Goal: Task Accomplishment & Management: Manage account settings

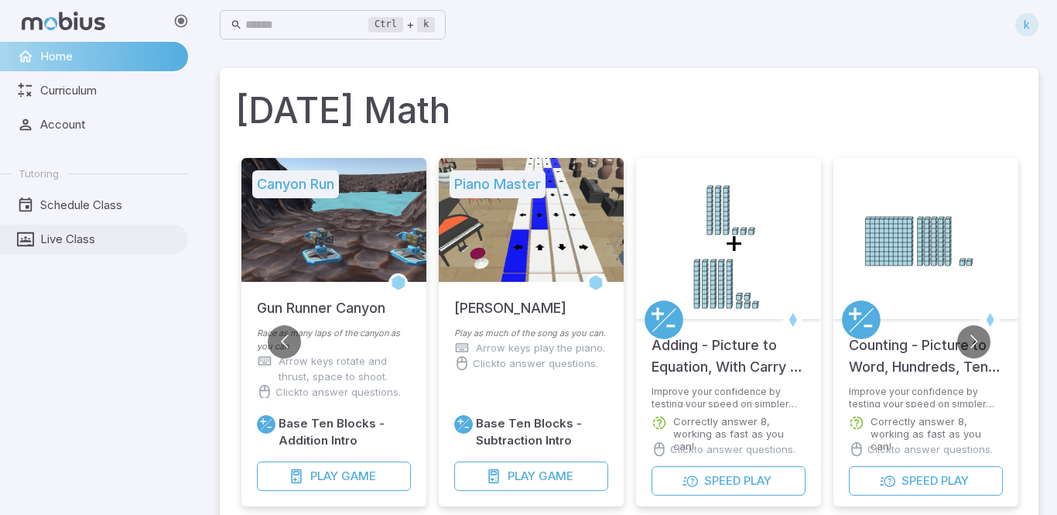
click at [57, 248] on link "Live Class" at bounding box center [94, 238] width 188 height 29
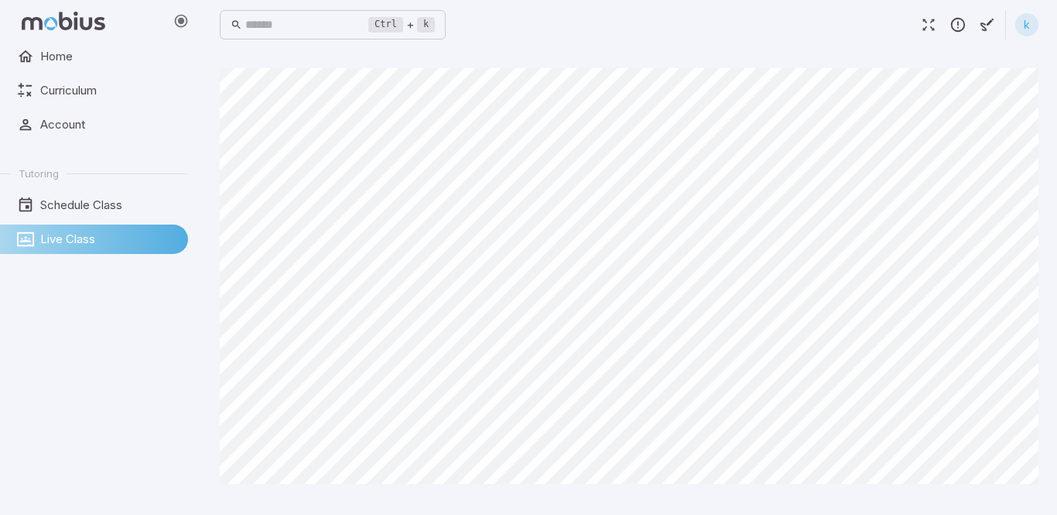
click at [580, 289] on div "Canvas actions 100 % Exit zen mode" at bounding box center [629, 282] width 819 height 428
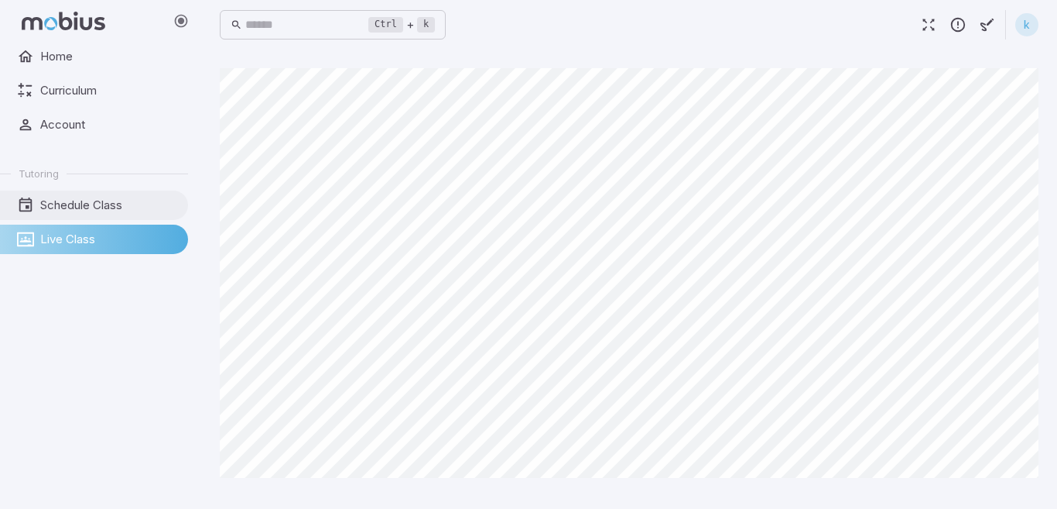
click at [86, 204] on span "Schedule Class" at bounding box center [108, 205] width 137 height 17
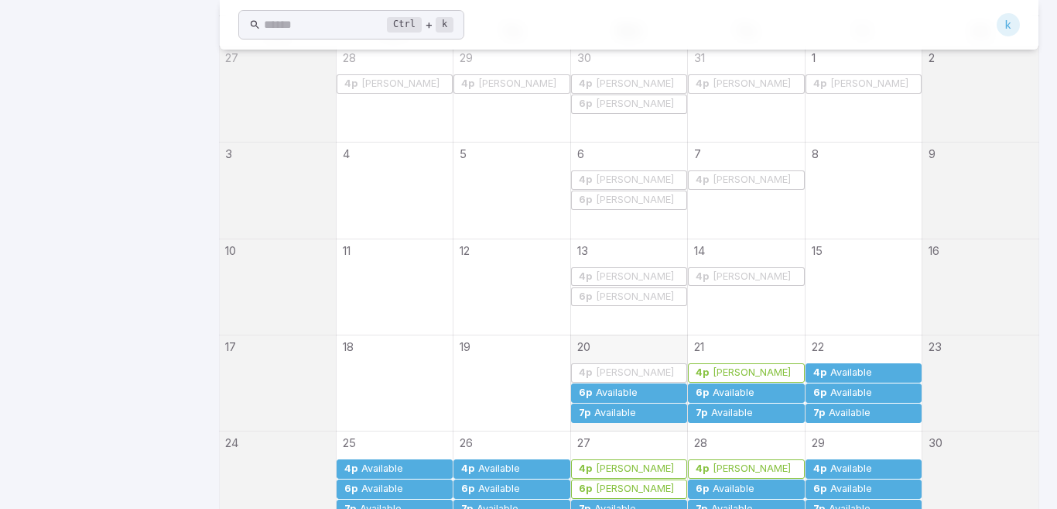
scroll to position [418, 0]
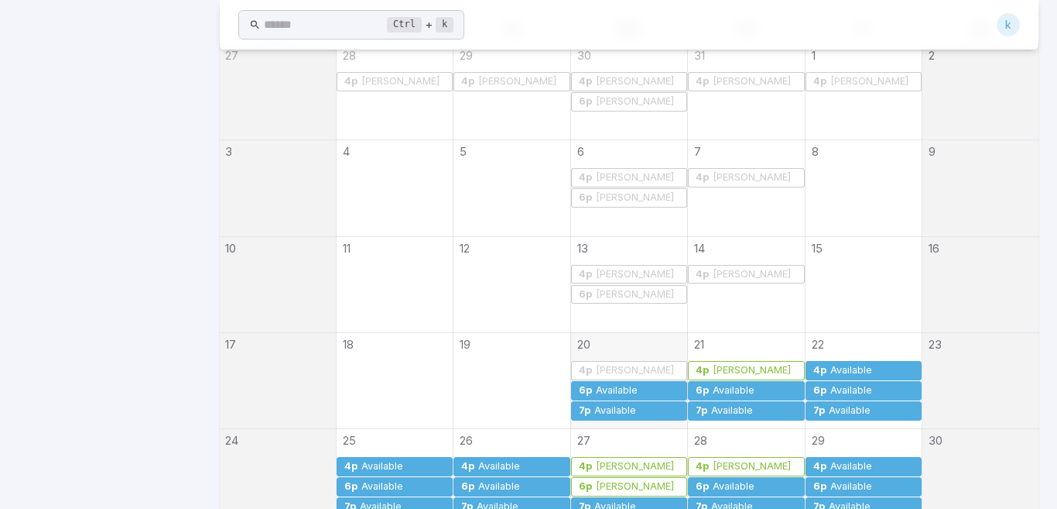
click at [631, 391] on div "Available" at bounding box center [616, 391] width 43 height 12
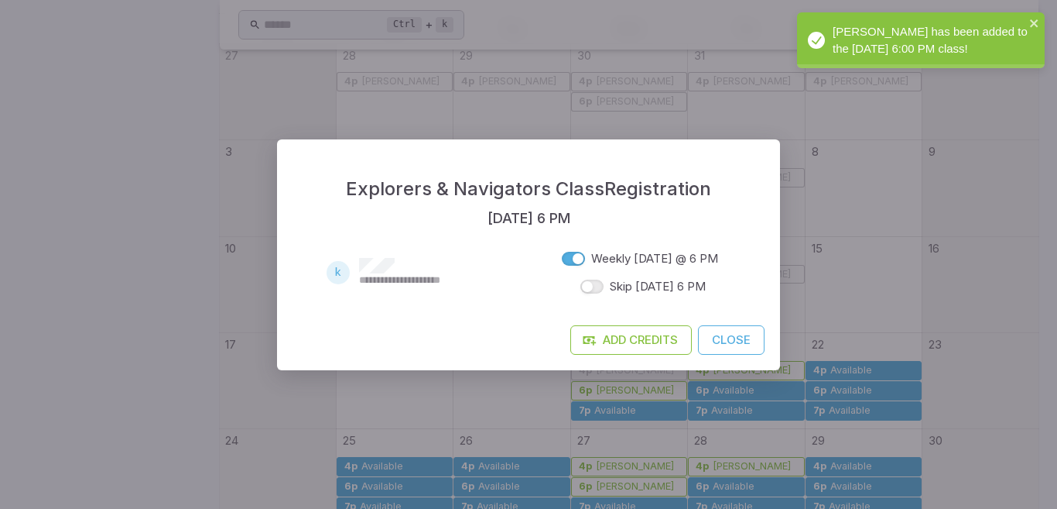
click at [734, 348] on button "Close" at bounding box center [731, 339] width 67 height 29
click at [729, 342] on div "**********" at bounding box center [528, 254] width 1057 height 509
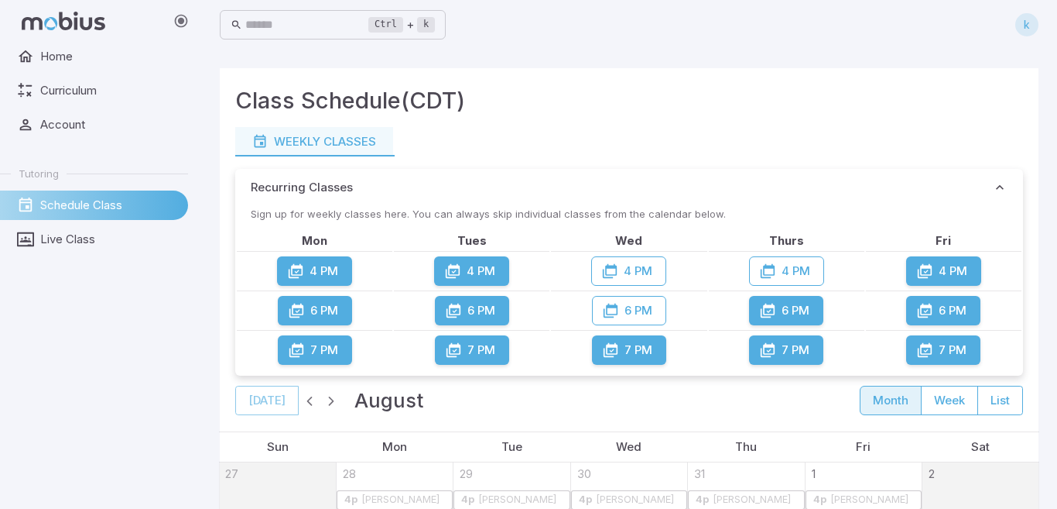
scroll to position [549, 0]
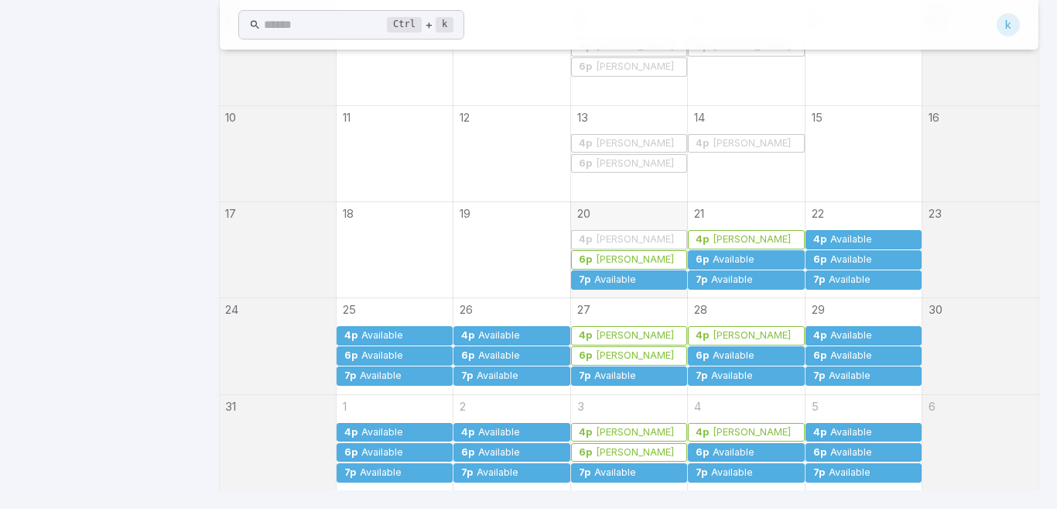
click at [636, 286] on link "7p Available" at bounding box center [629, 279] width 116 height 19
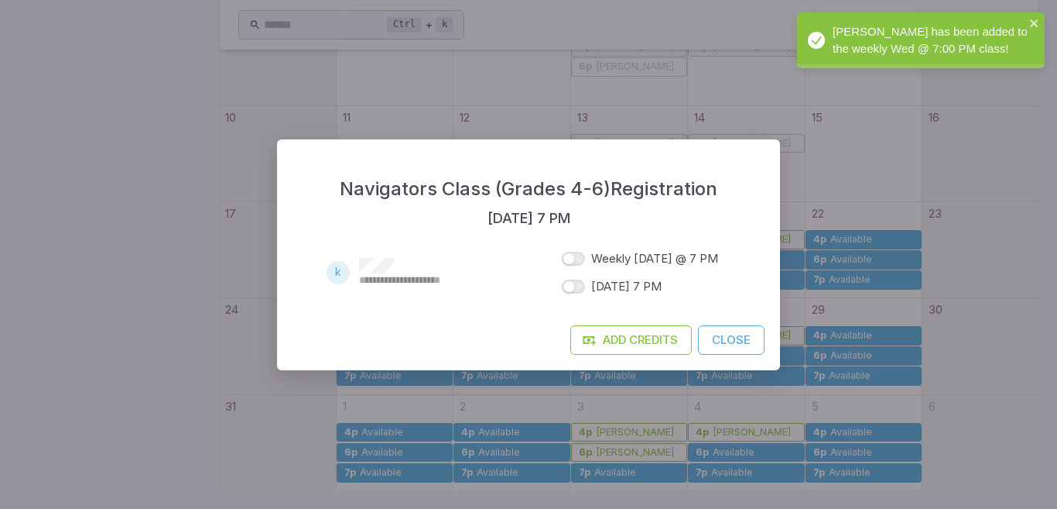
click at [749, 344] on button "Close" at bounding box center [731, 339] width 67 height 29
click at [735, 339] on div "**********" at bounding box center [528, 254] width 1057 height 509
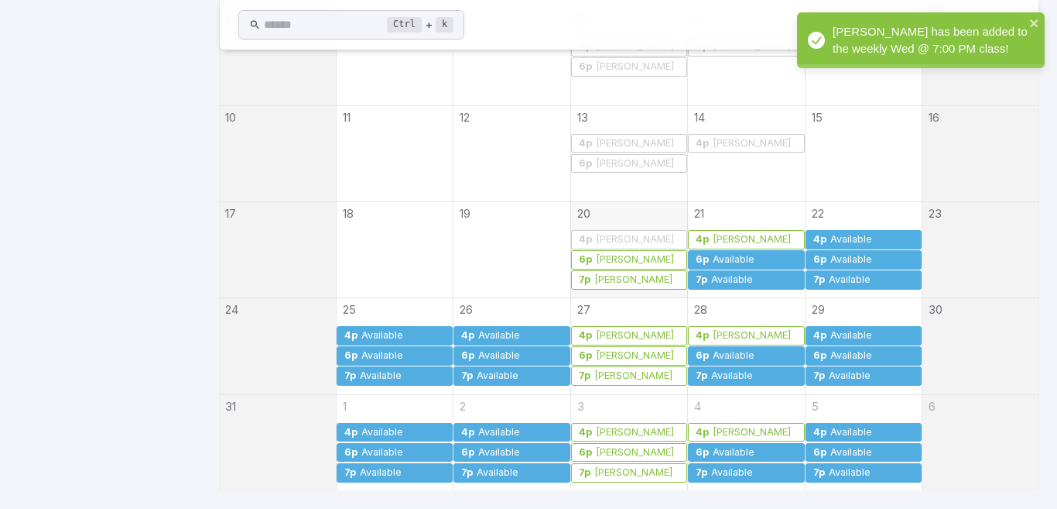
click at [619, 239] on div "[PERSON_NAME]" at bounding box center [635, 240] width 80 height 12
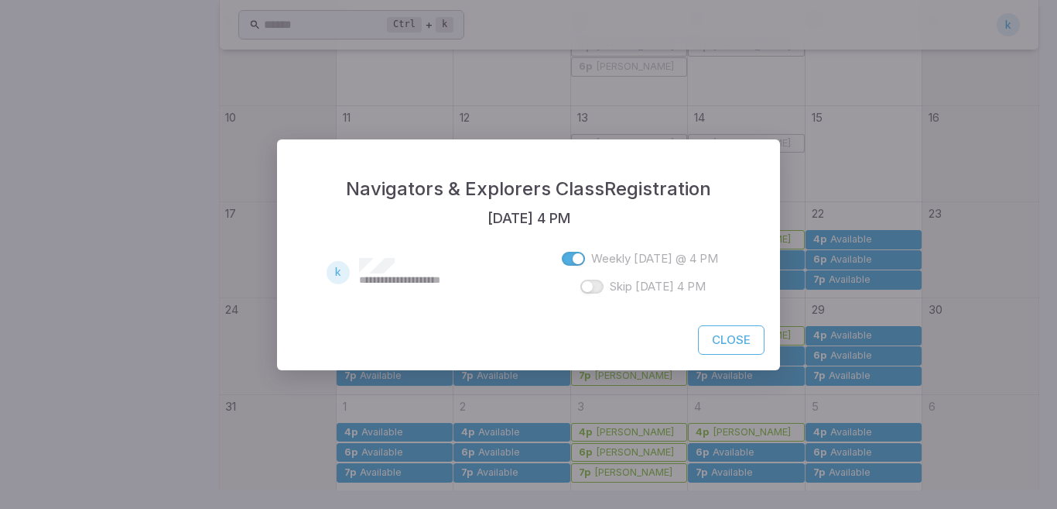
click at [741, 338] on button "Close" at bounding box center [731, 339] width 67 height 29
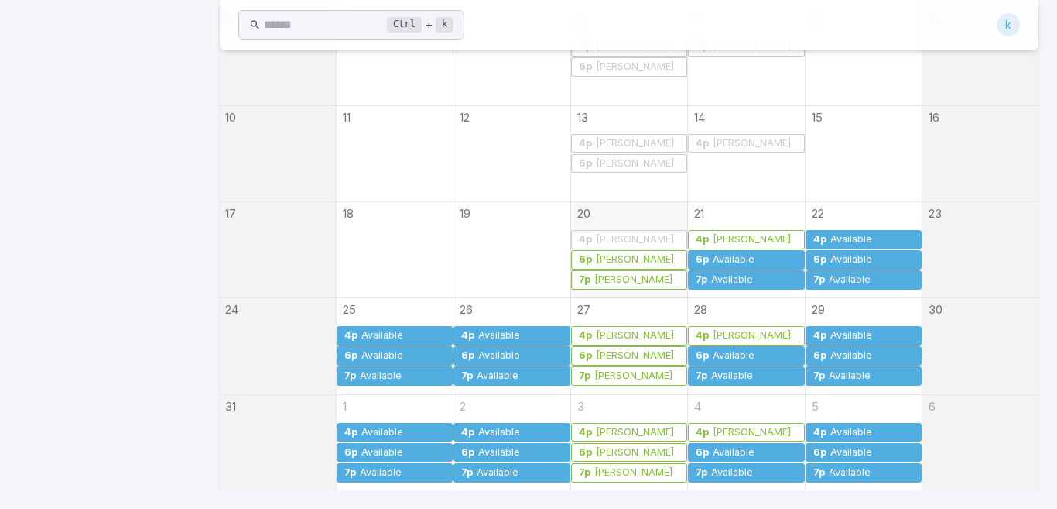
click at [721, 263] on div "Available" at bounding box center [733, 260] width 43 height 12
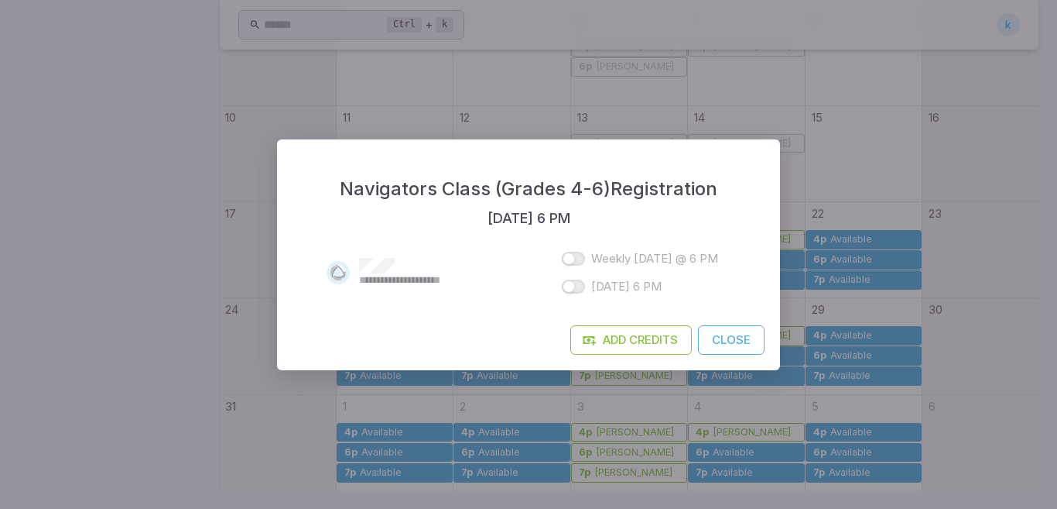
click at [732, 334] on button "Close" at bounding box center [731, 339] width 67 height 29
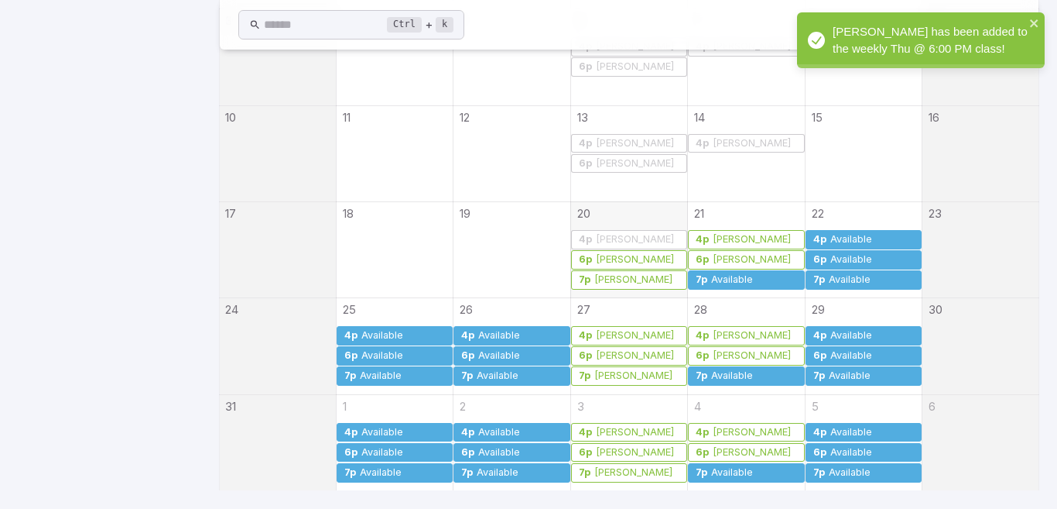
click at [762, 286] on link "7p Available" at bounding box center [746, 279] width 116 height 19
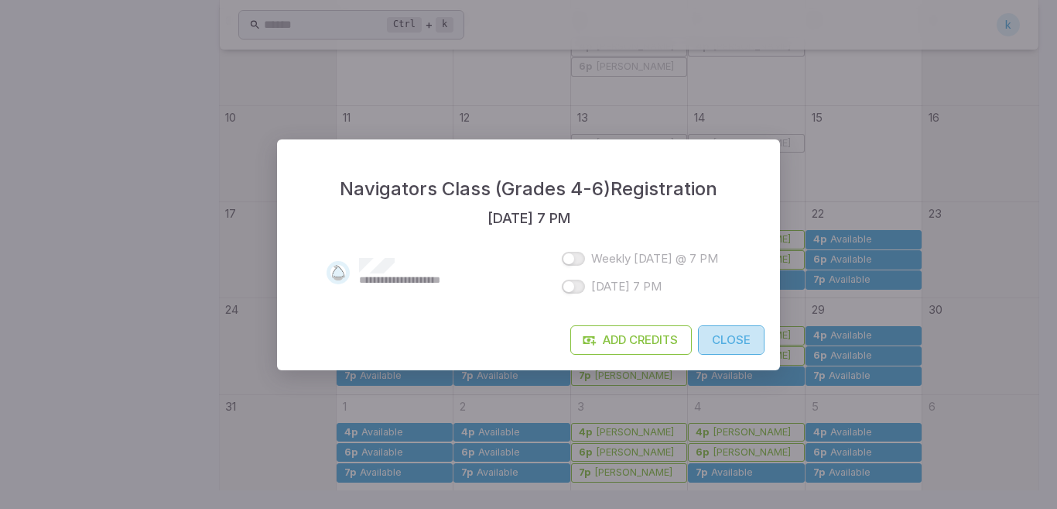
click at [728, 338] on button "Close" at bounding box center [731, 339] width 67 height 29
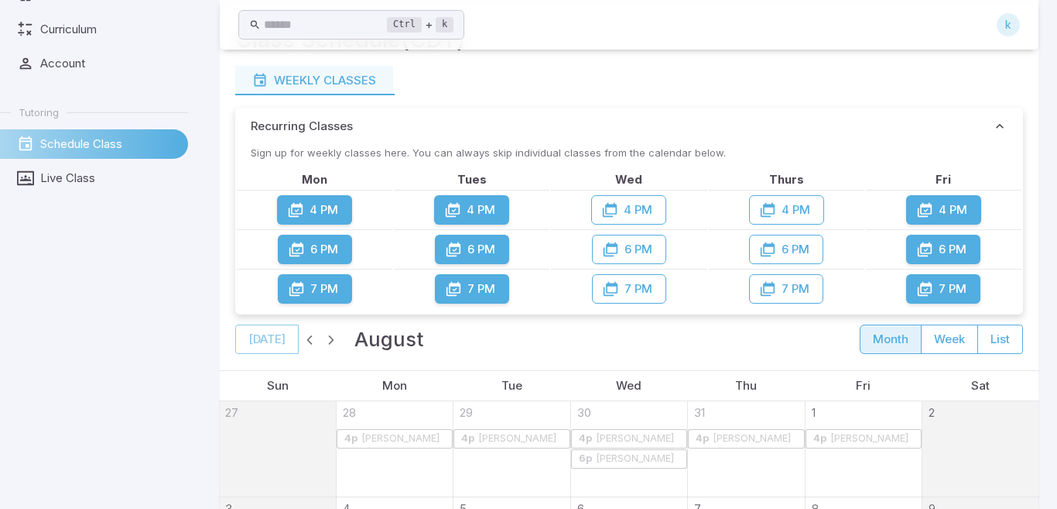
scroll to position [63, 0]
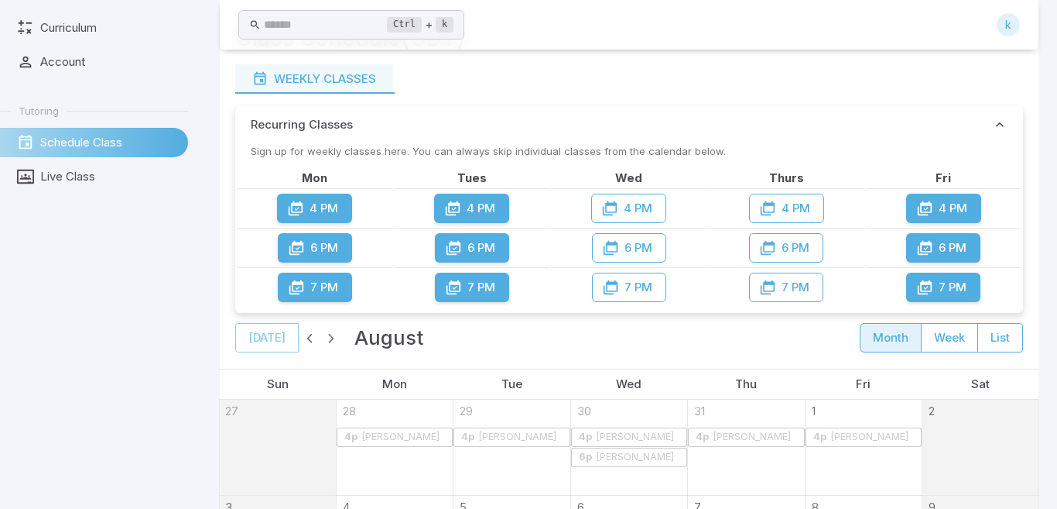
click at [808, 204] on button "4 PM" at bounding box center [786, 208] width 75 height 29
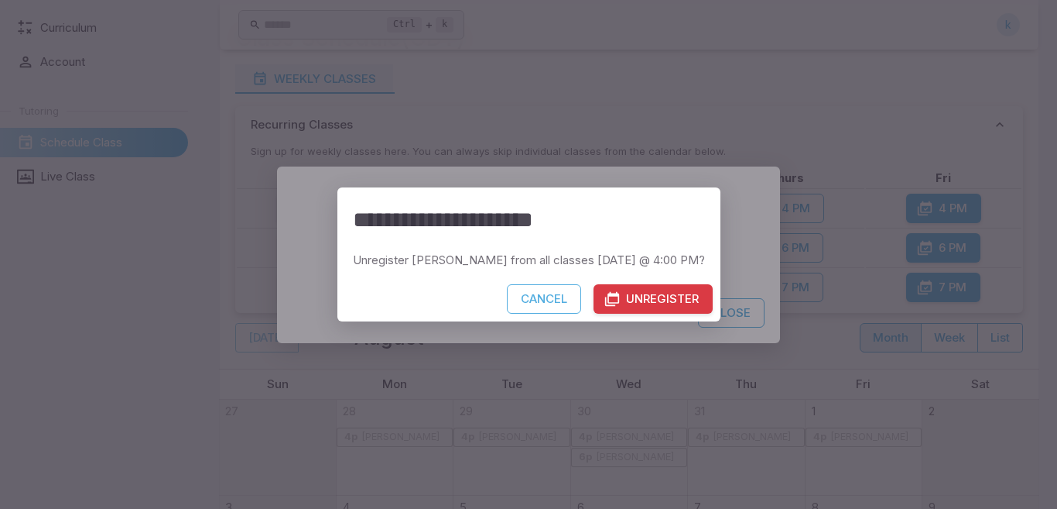
click at [646, 293] on button "Unregister" at bounding box center [653, 298] width 119 height 29
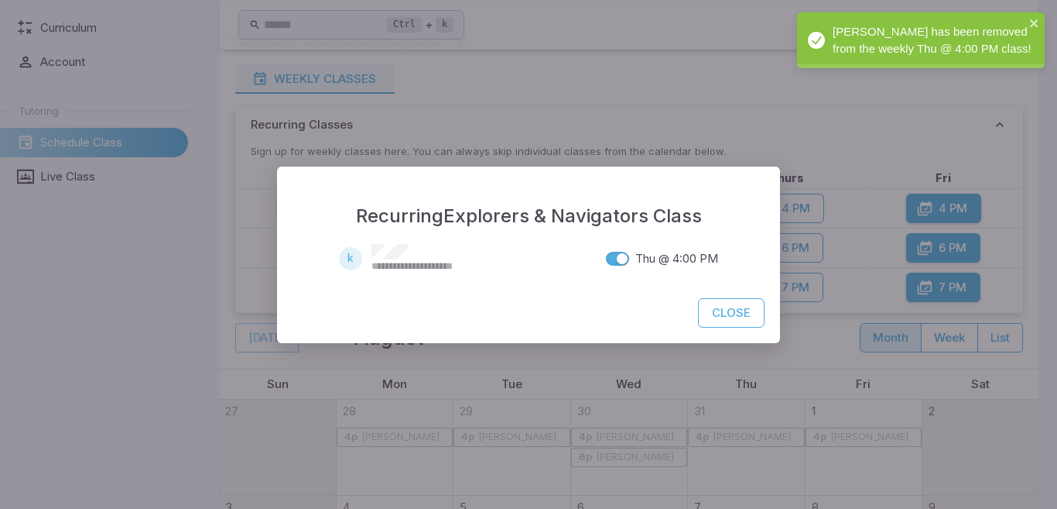
click at [751, 318] on button "Close" at bounding box center [731, 312] width 67 height 29
click at [736, 314] on button "Close" at bounding box center [731, 312] width 67 height 29
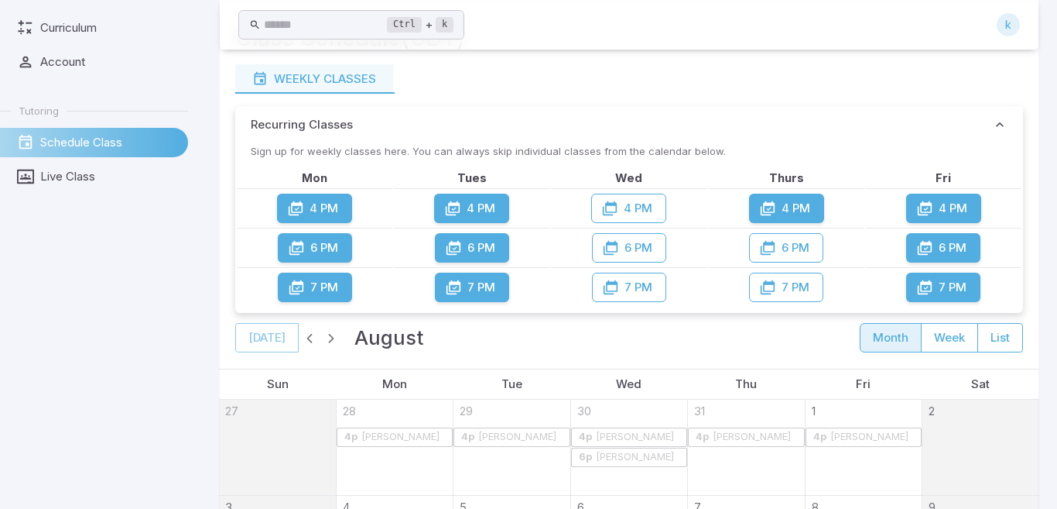
click at [625, 213] on button "4 PM" at bounding box center [628, 208] width 75 height 29
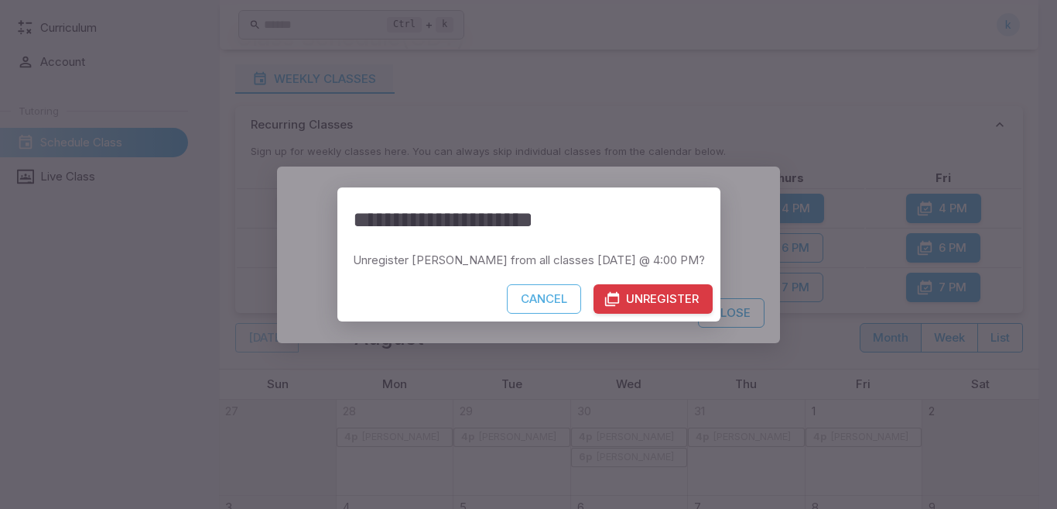
click at [659, 295] on button "Unregister" at bounding box center [653, 298] width 119 height 29
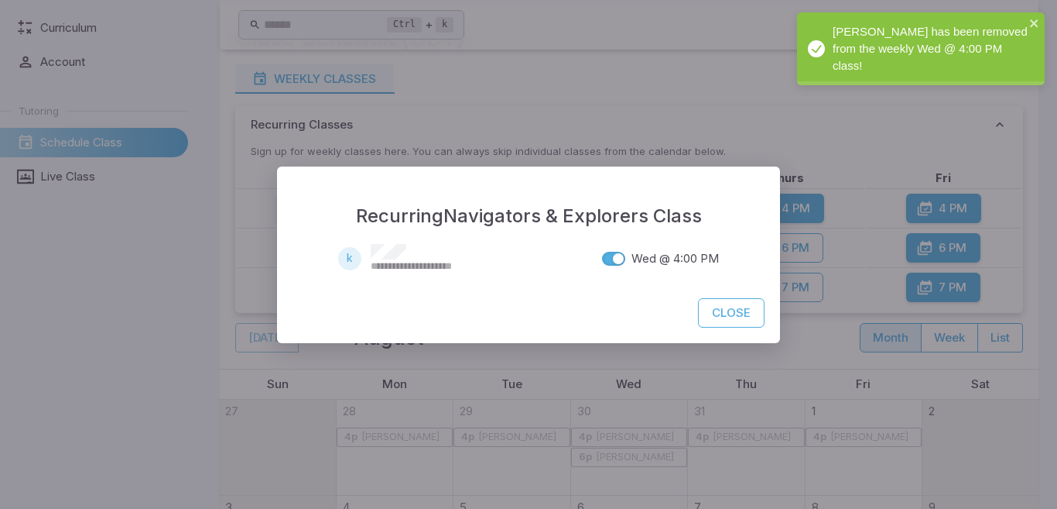
click at [731, 320] on button "Close" at bounding box center [731, 312] width 67 height 29
click at [728, 318] on button "Close" at bounding box center [731, 312] width 67 height 29
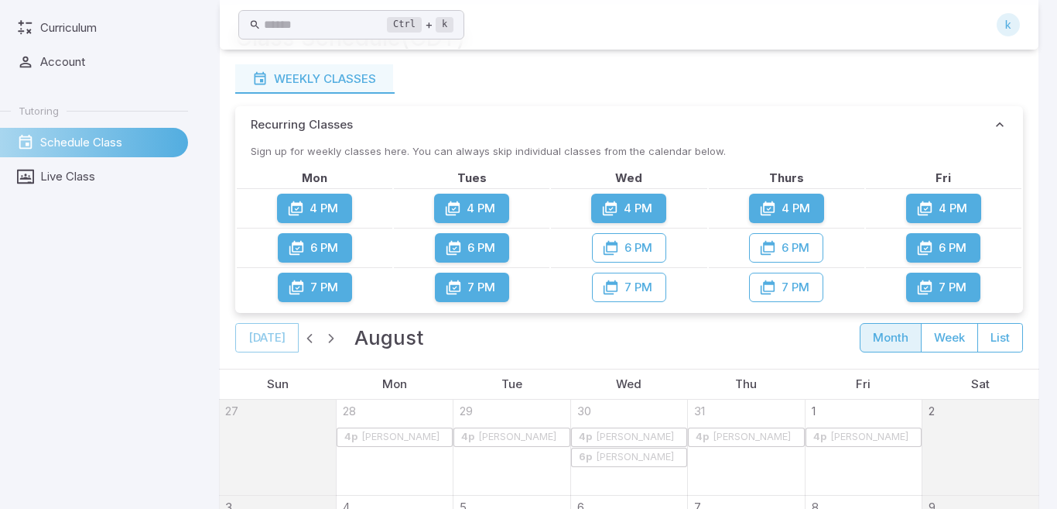
click at [475, 255] on button "6 PM" at bounding box center [472, 247] width 74 height 29
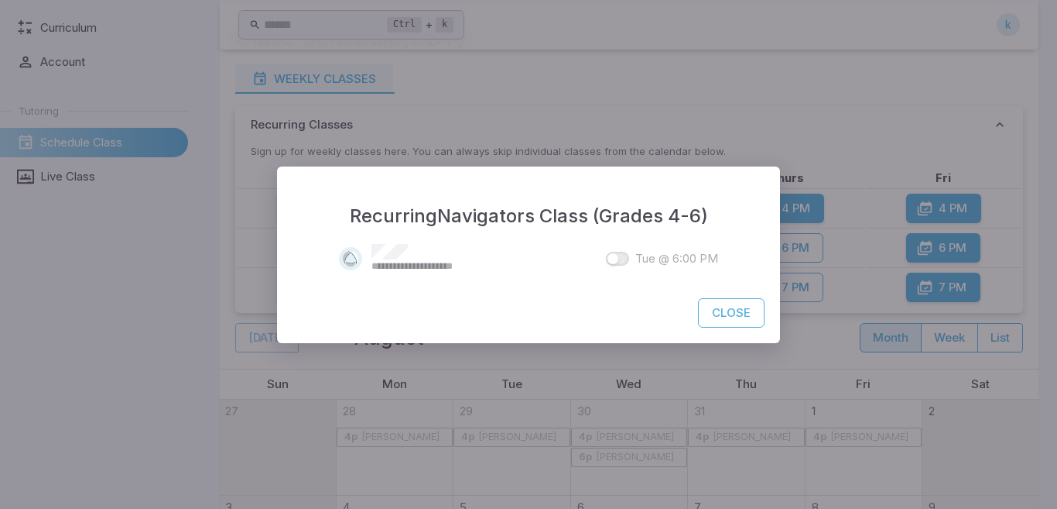
click at [735, 314] on button "Close" at bounding box center [731, 312] width 67 height 29
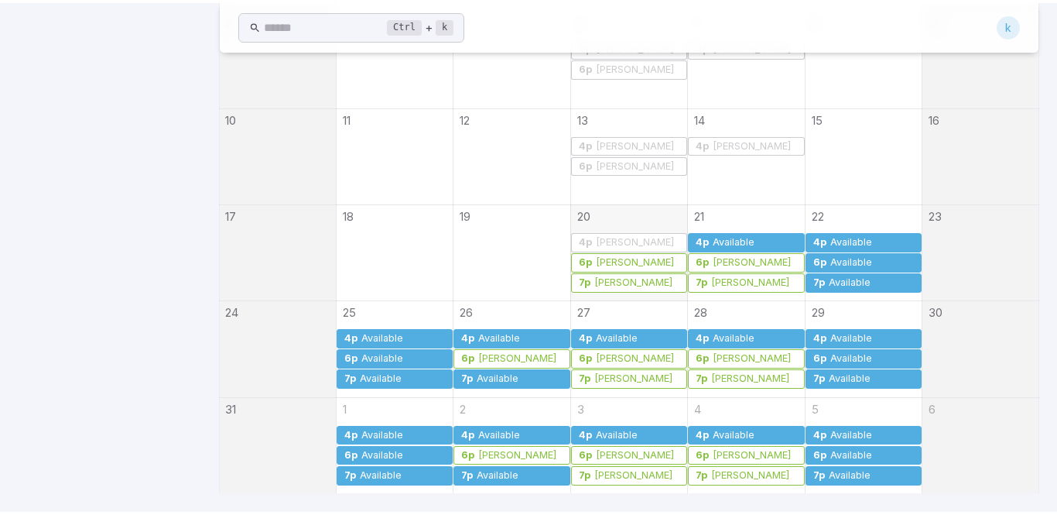
scroll to position [0, 0]
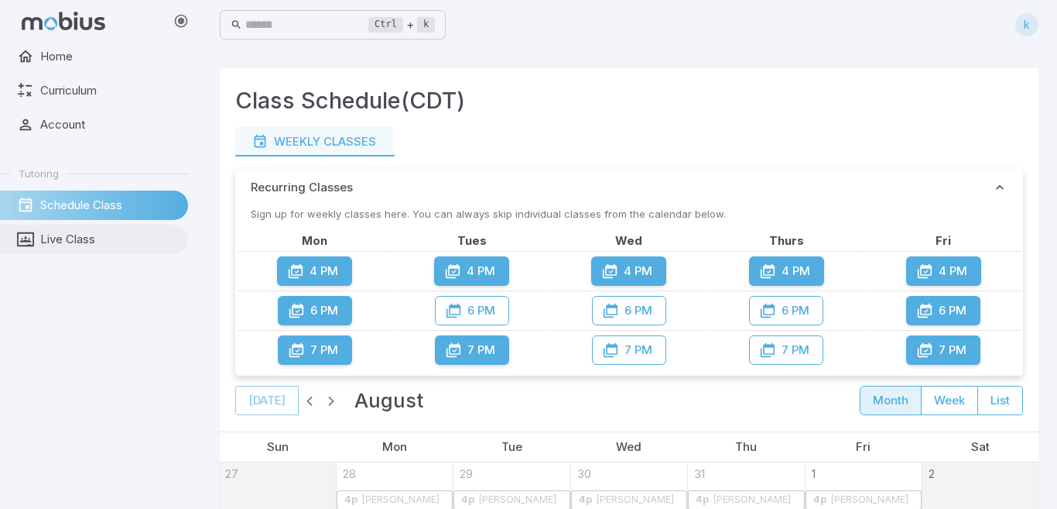
click at [97, 243] on span "Live Class" at bounding box center [108, 239] width 137 height 17
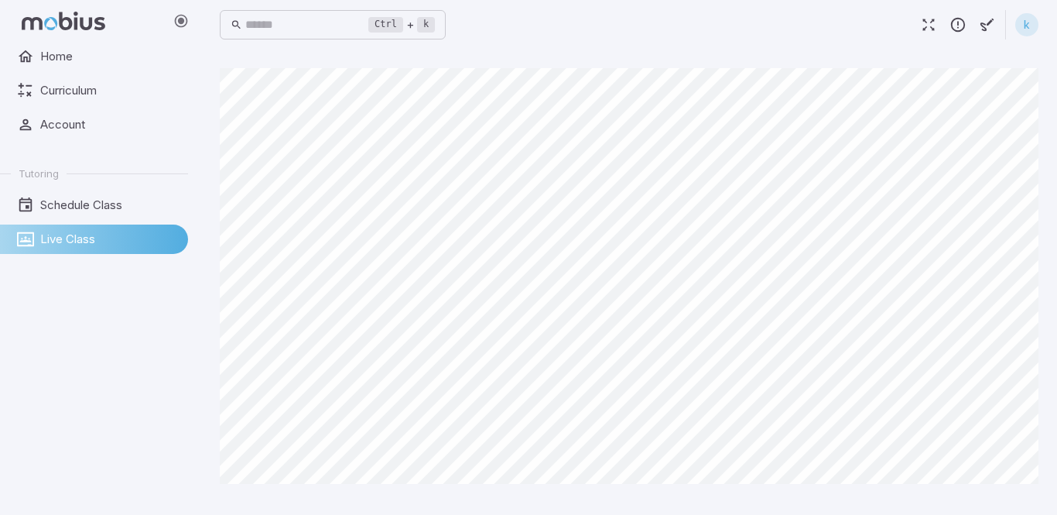
click at [0, 224] on link "Live Class" at bounding box center [94, 238] width 188 height 29
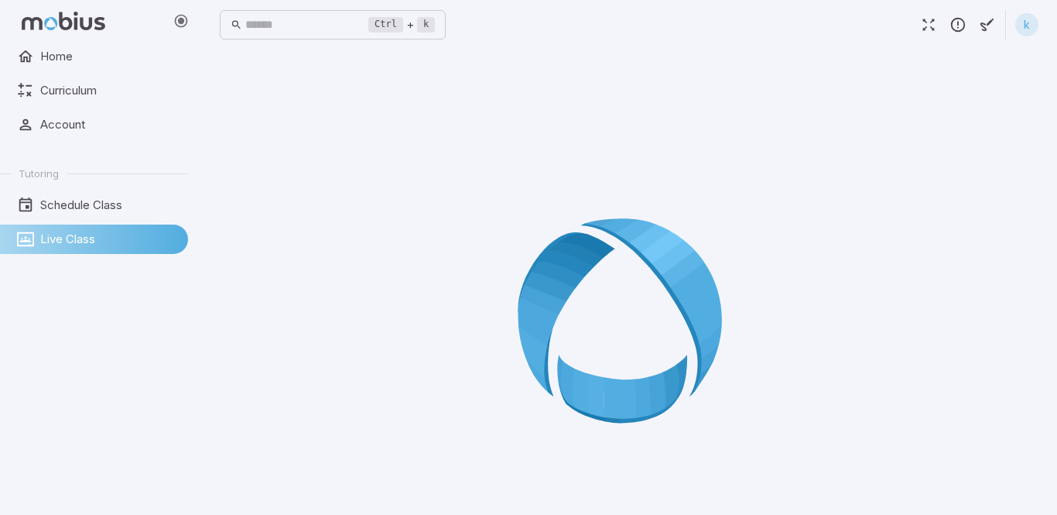
click at [917, 30] on button "button" at bounding box center [928, 24] width 29 height 29
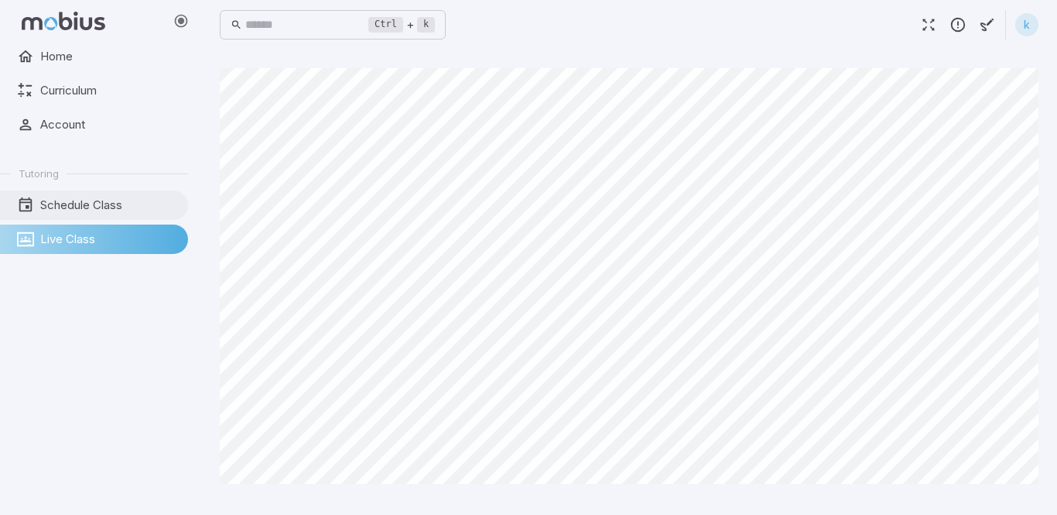
click at [62, 205] on span "Schedule Class" at bounding box center [108, 205] width 137 height 17
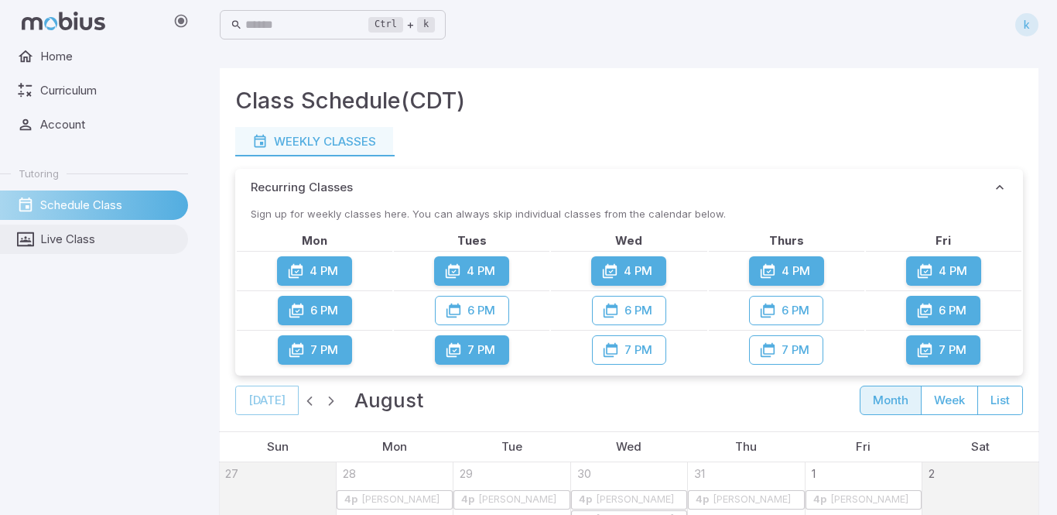
click at [104, 240] on span "Live Class" at bounding box center [108, 239] width 137 height 17
